Goal: Check status: Check status

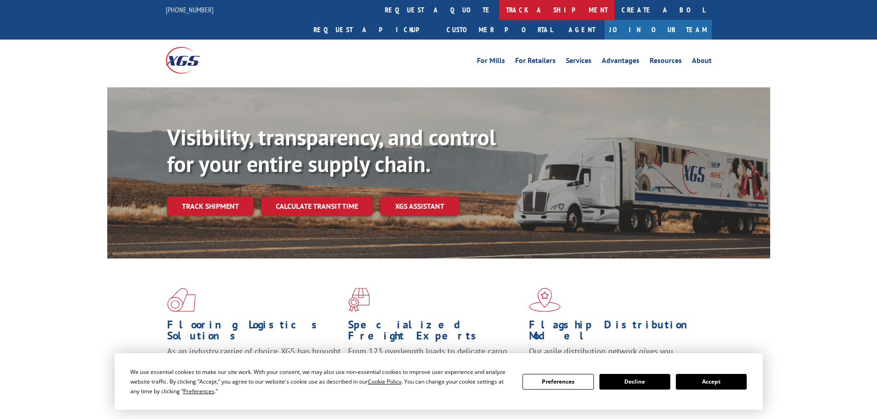
click at [499, 12] on link "track a shipment" at bounding box center [557, 10] width 116 height 20
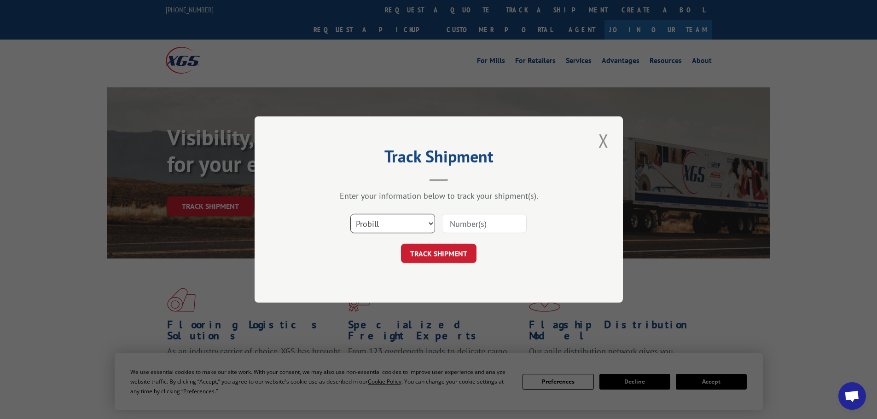
drag, startPoint x: 408, startPoint y: 217, endPoint x: 408, endPoint y: 225, distance: 7.4
click at [408, 217] on select "Select category... Probill BOL PO" at bounding box center [392, 223] width 85 height 19
select select "po"
click at [350, 214] on select "Select category... Probill BOL PO" at bounding box center [392, 223] width 85 height 19
click at [448, 228] on input at bounding box center [484, 223] width 85 height 19
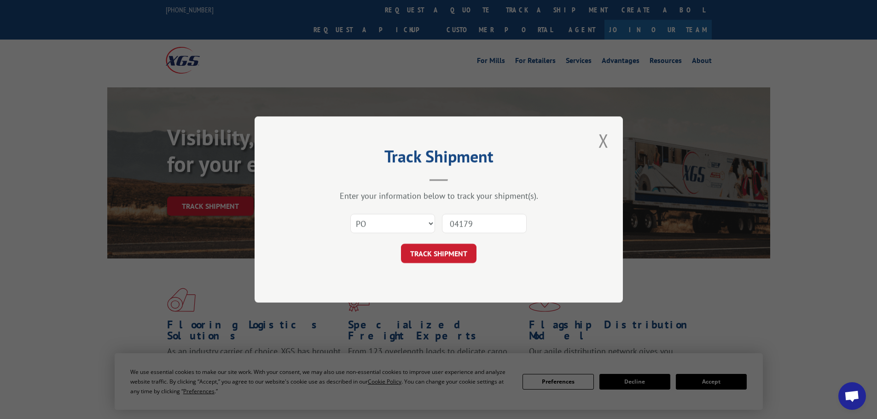
type input "041795"
click button "TRACK SHIPMENT" at bounding box center [438, 253] width 75 height 19
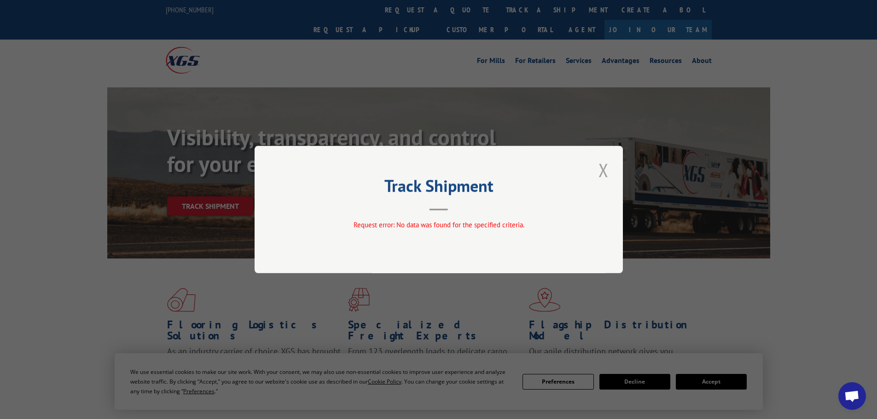
click at [604, 168] on button "Close modal" at bounding box center [604, 169] width 16 height 25
